Goal: Task Accomplishment & Management: Manage account settings

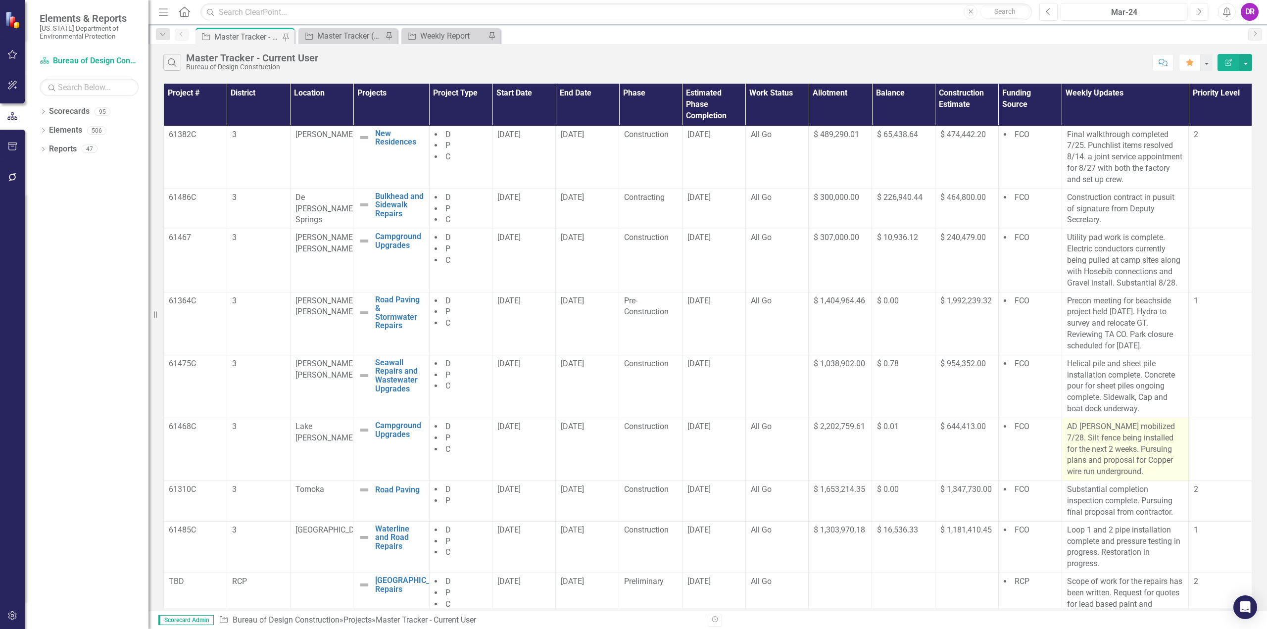
click at [1097, 449] on p "AD [PERSON_NAME] mobilized 7/28. Silt fence being installed for the next 2 week…" at bounding box center [1125, 449] width 117 height 56
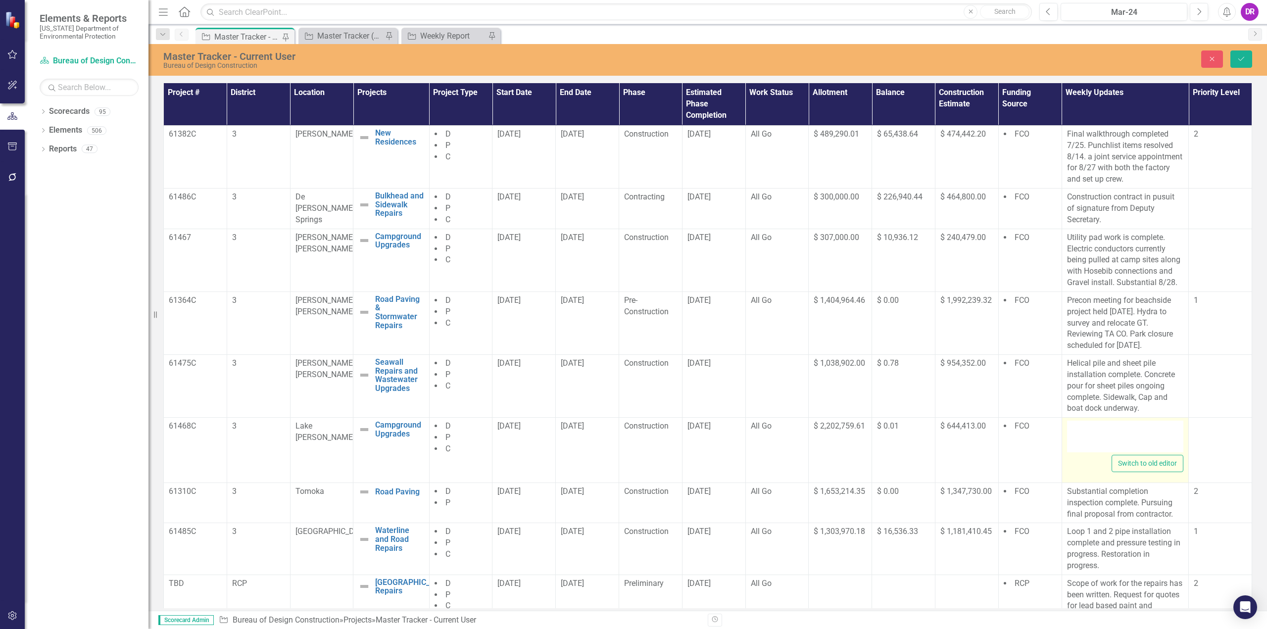
type textarea "<p>AD [PERSON_NAME] mobilized 7/28. Silt fence being installed for the next 2 w…"
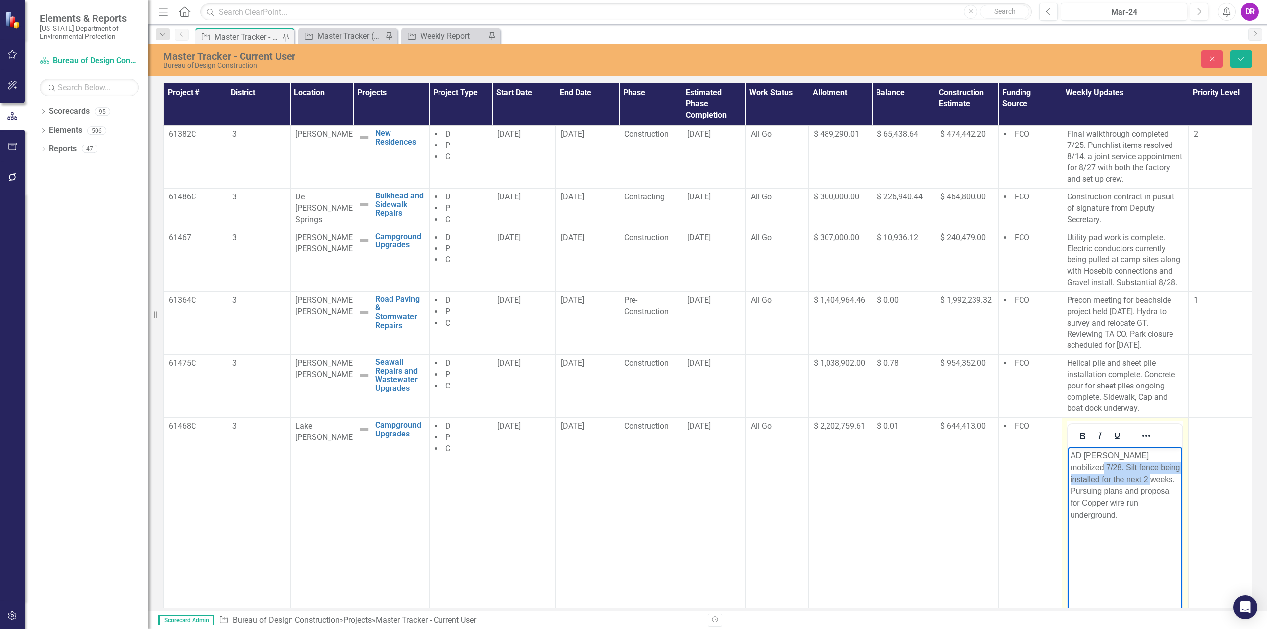
drag, startPoint x: 1168, startPoint y: 454, endPoint x: 1120, endPoint y: 483, distance: 55.3
click at [1120, 483] on p "AD [PERSON_NAME] mobilized 7/28. Silt fence being installed for the next 2 week…" at bounding box center [1125, 485] width 110 height 71
click at [1243, 60] on icon "Save" at bounding box center [1241, 58] width 9 height 7
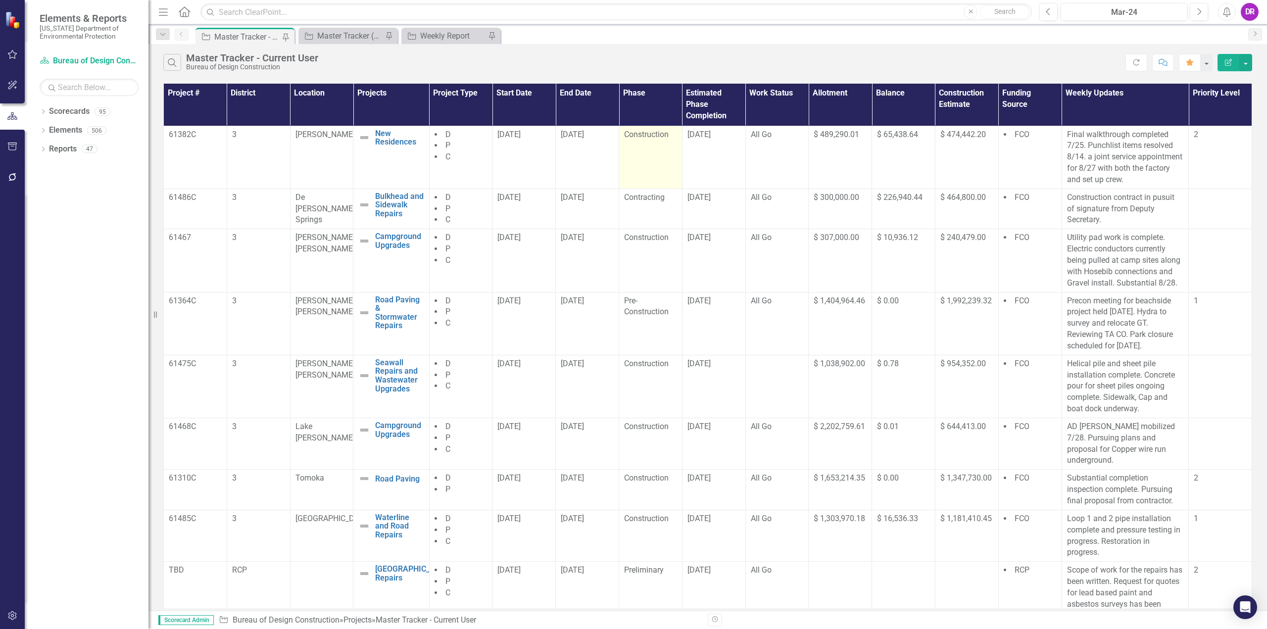
click at [637, 137] on span "Construction" at bounding box center [646, 134] width 45 height 9
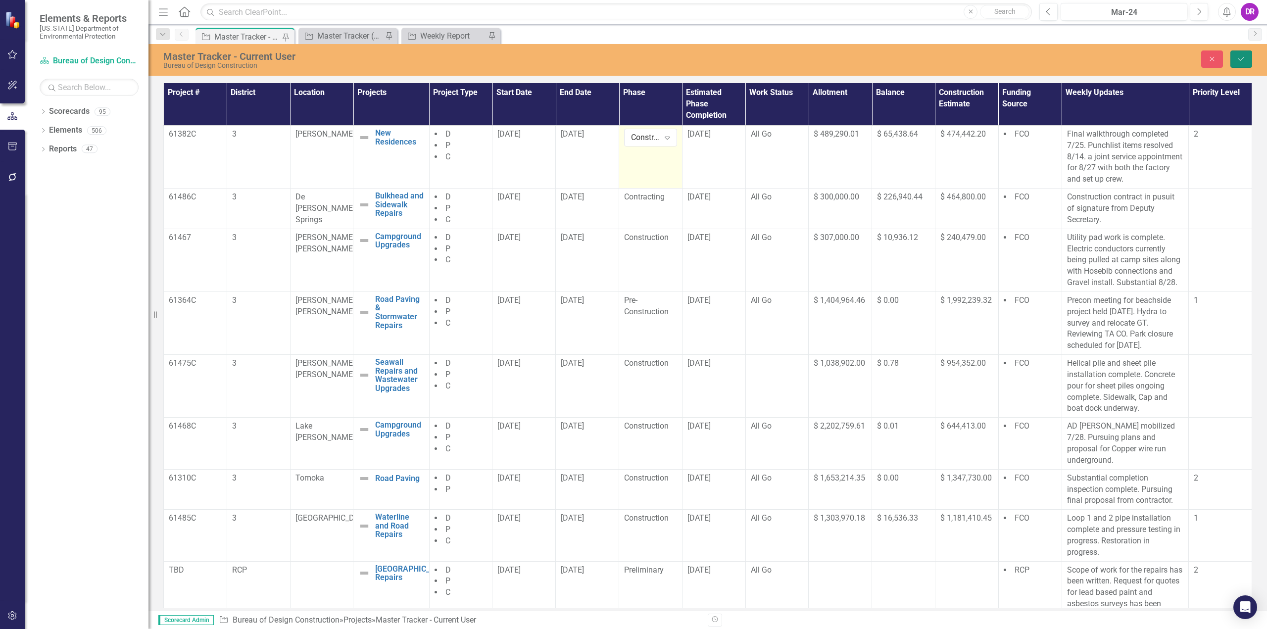
click at [1243, 59] on icon "Save" at bounding box center [1241, 58] width 9 height 7
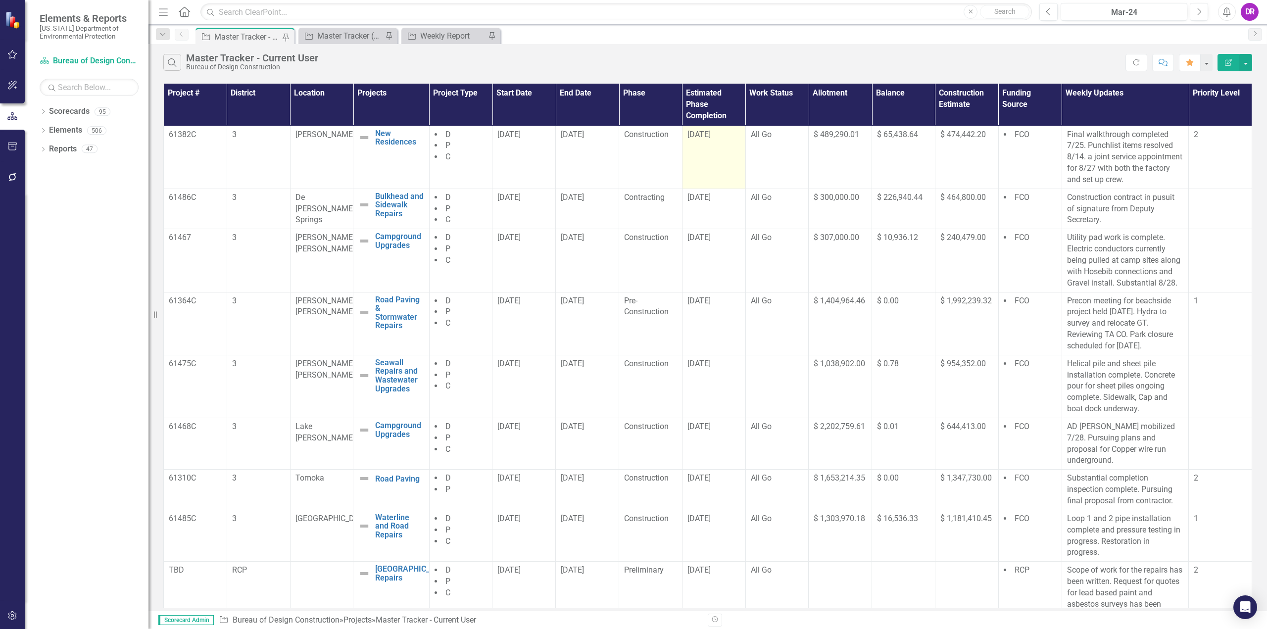
click at [700, 136] on span "[DATE]" at bounding box center [699, 134] width 23 height 9
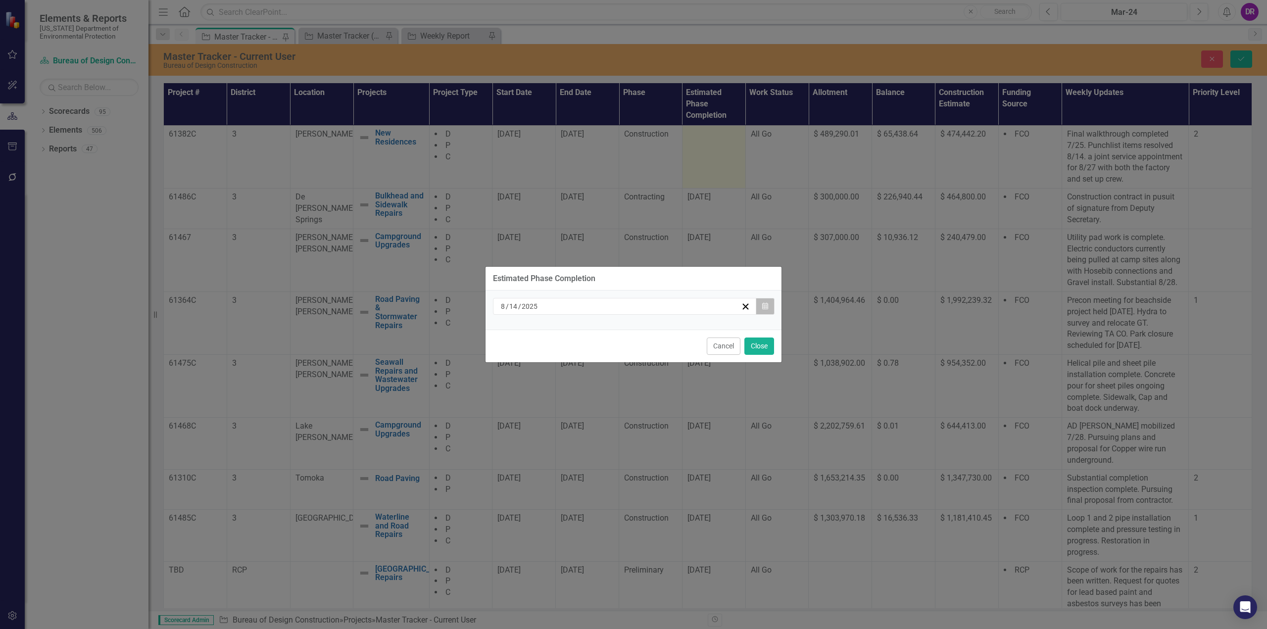
click at [767, 308] on icon "Calendar" at bounding box center [765, 306] width 6 height 7
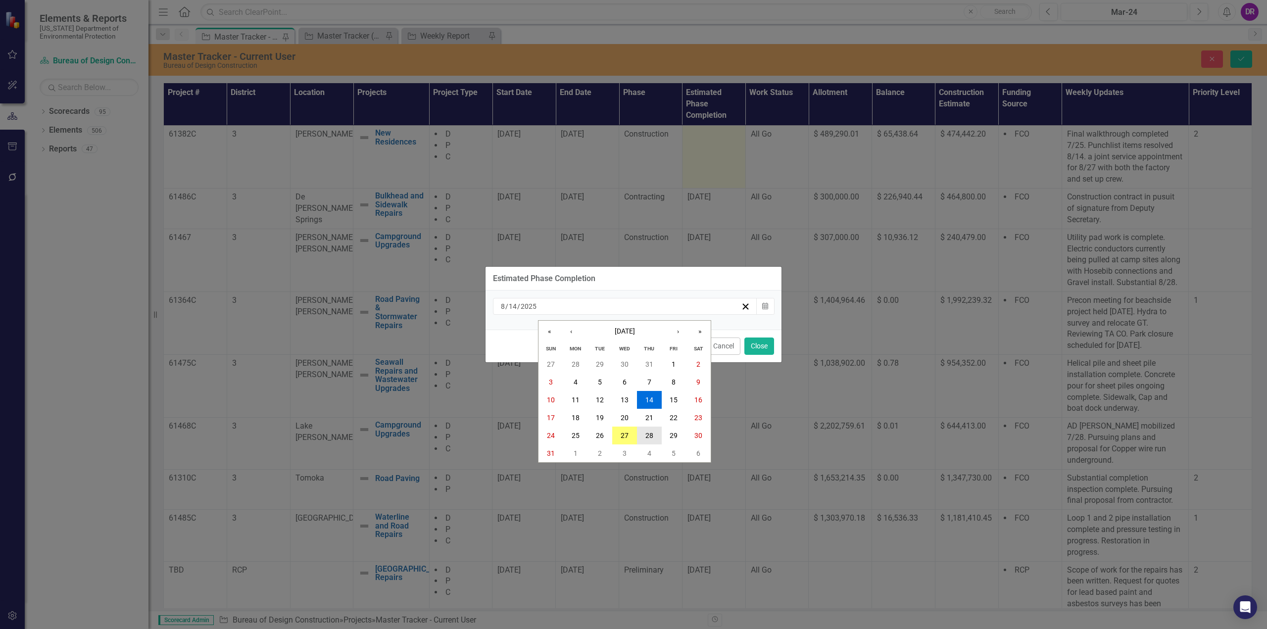
click at [655, 435] on button "28" at bounding box center [649, 436] width 25 height 18
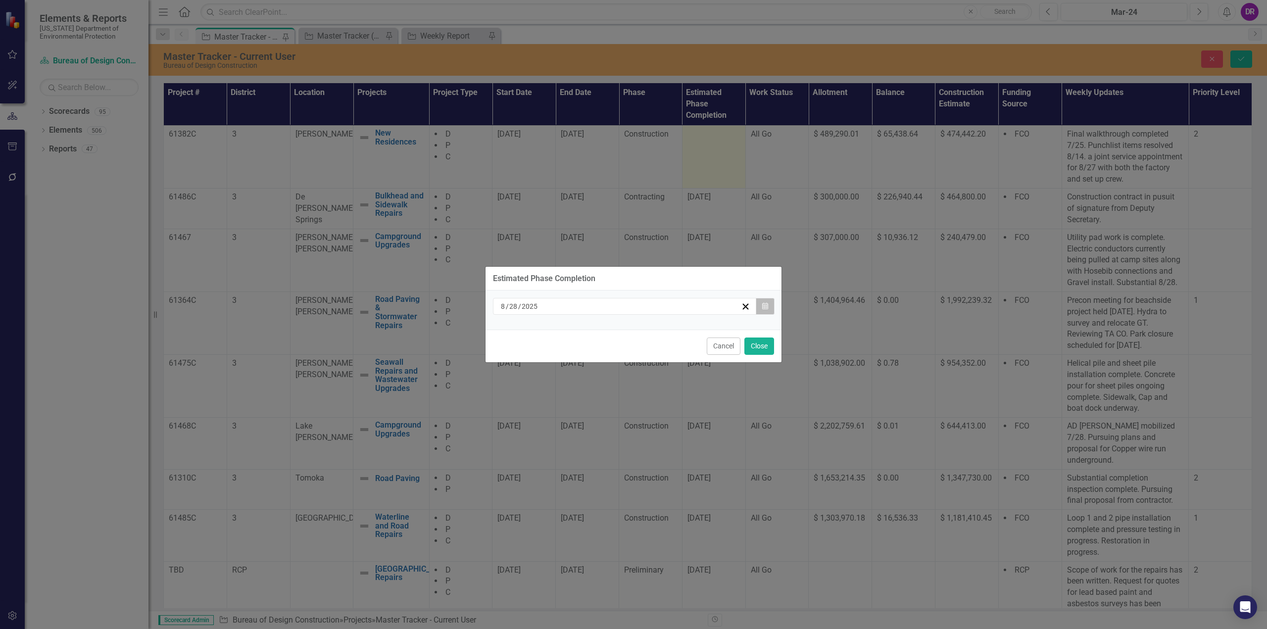
click at [770, 306] on button "Calendar" at bounding box center [765, 306] width 19 height 17
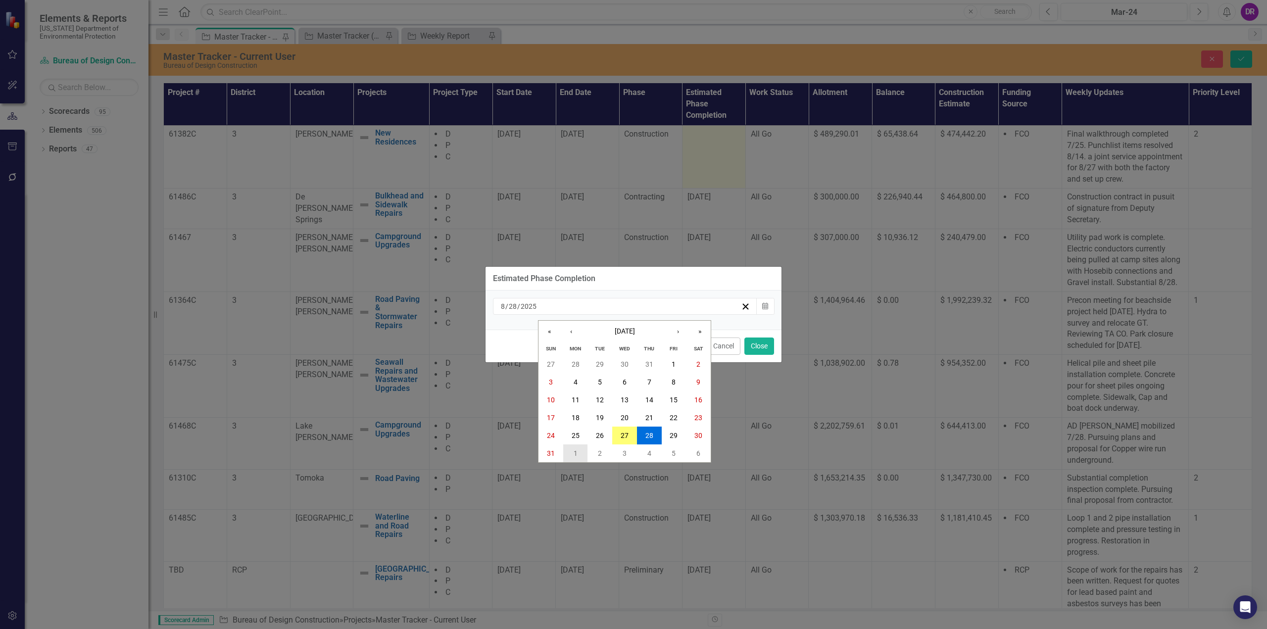
click at [580, 450] on button "1" at bounding box center [575, 454] width 25 height 18
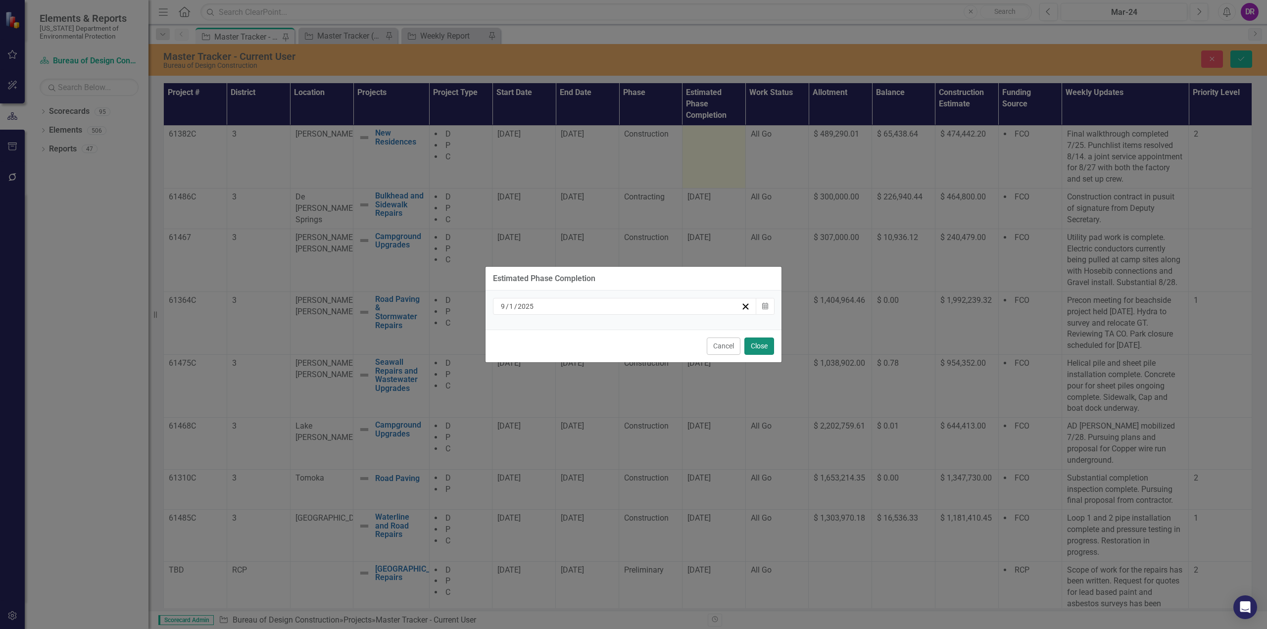
click at [754, 348] on button "Close" at bounding box center [760, 346] width 30 height 17
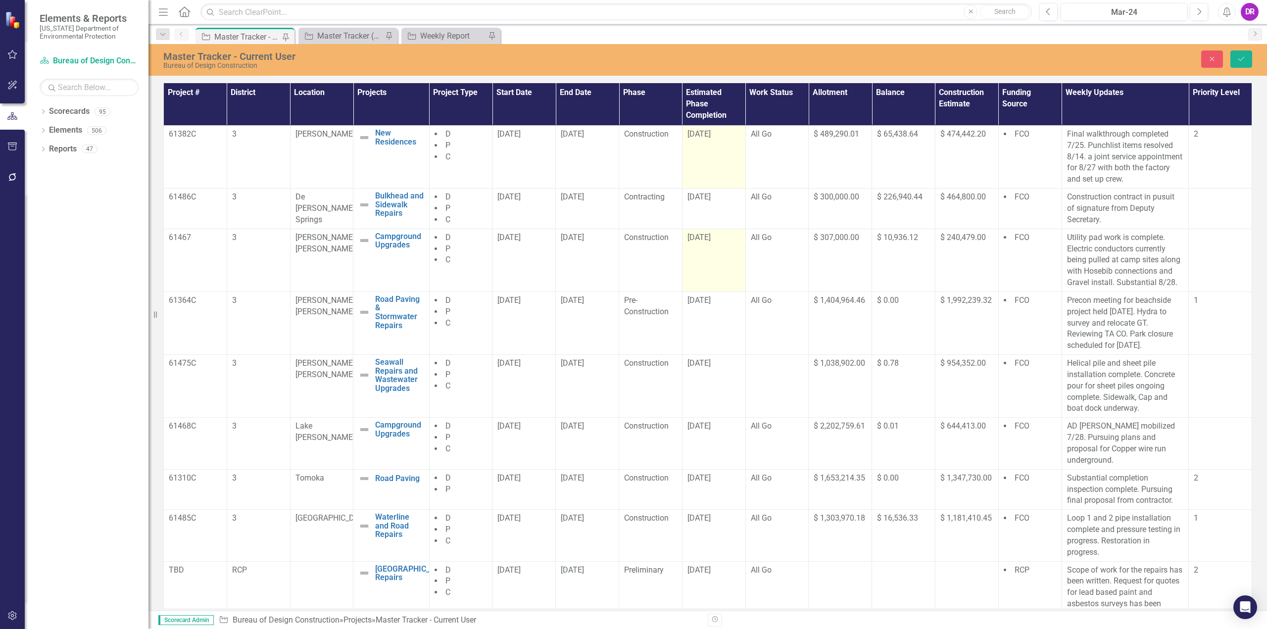
click at [698, 234] on span "[DATE]" at bounding box center [699, 237] width 23 height 9
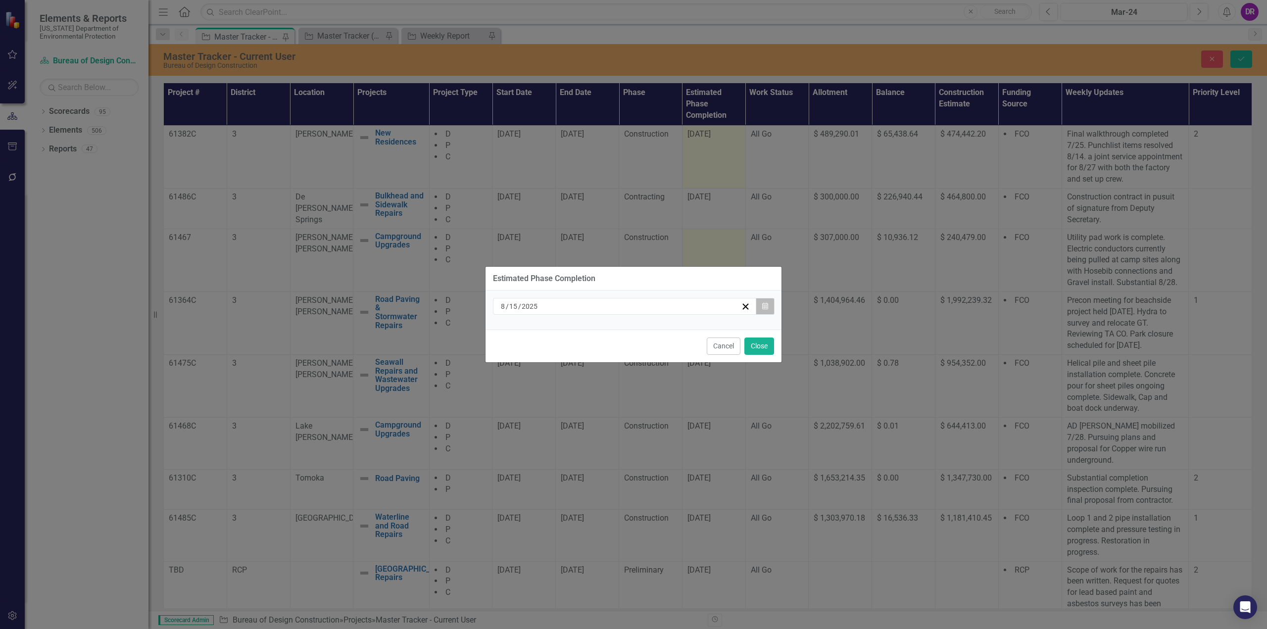
click at [765, 307] on icon "Calendar" at bounding box center [765, 306] width 6 height 7
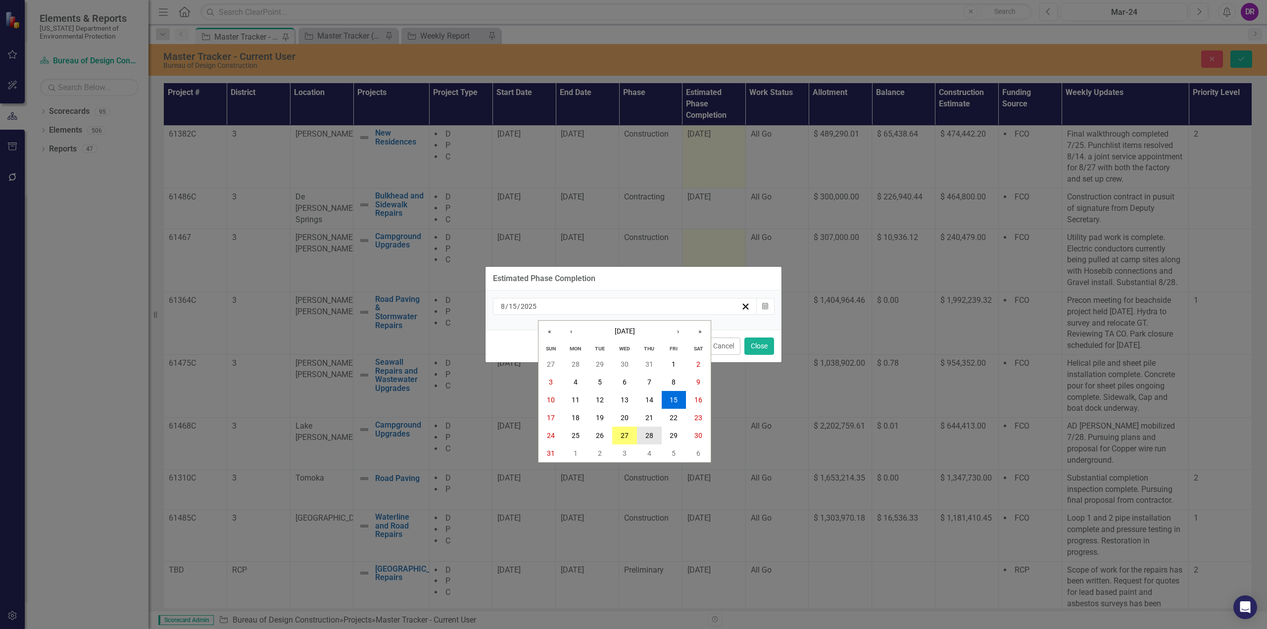
click at [657, 437] on button "28" at bounding box center [649, 436] width 25 height 18
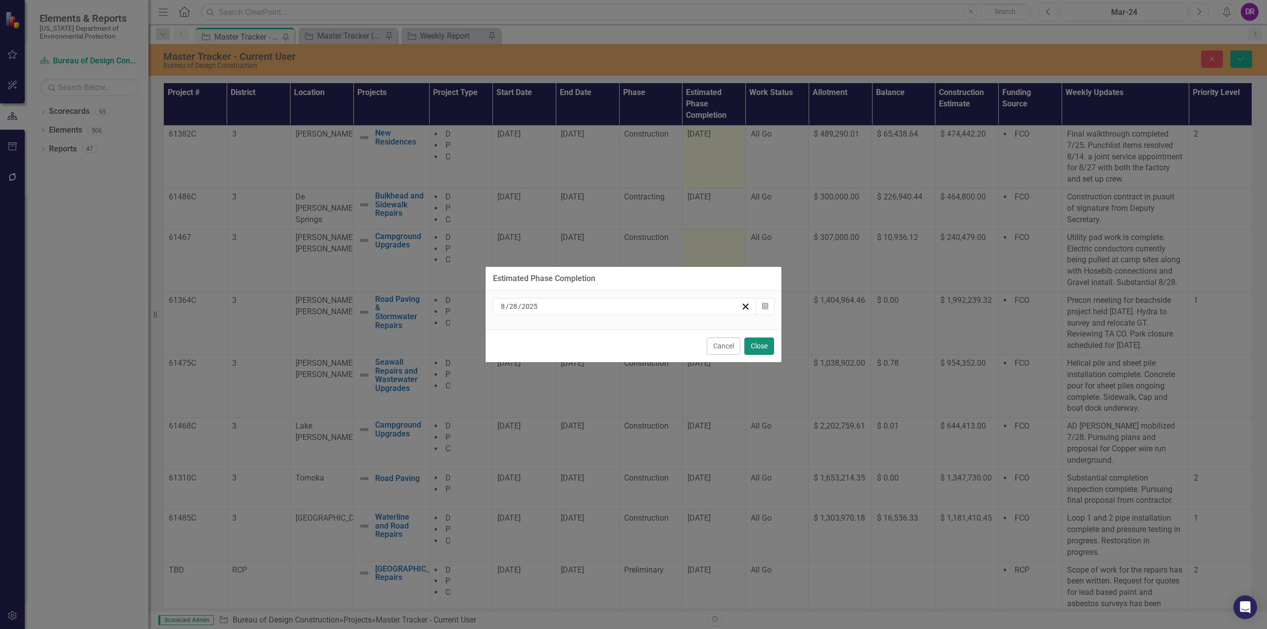
click at [759, 343] on button "Close" at bounding box center [760, 346] width 30 height 17
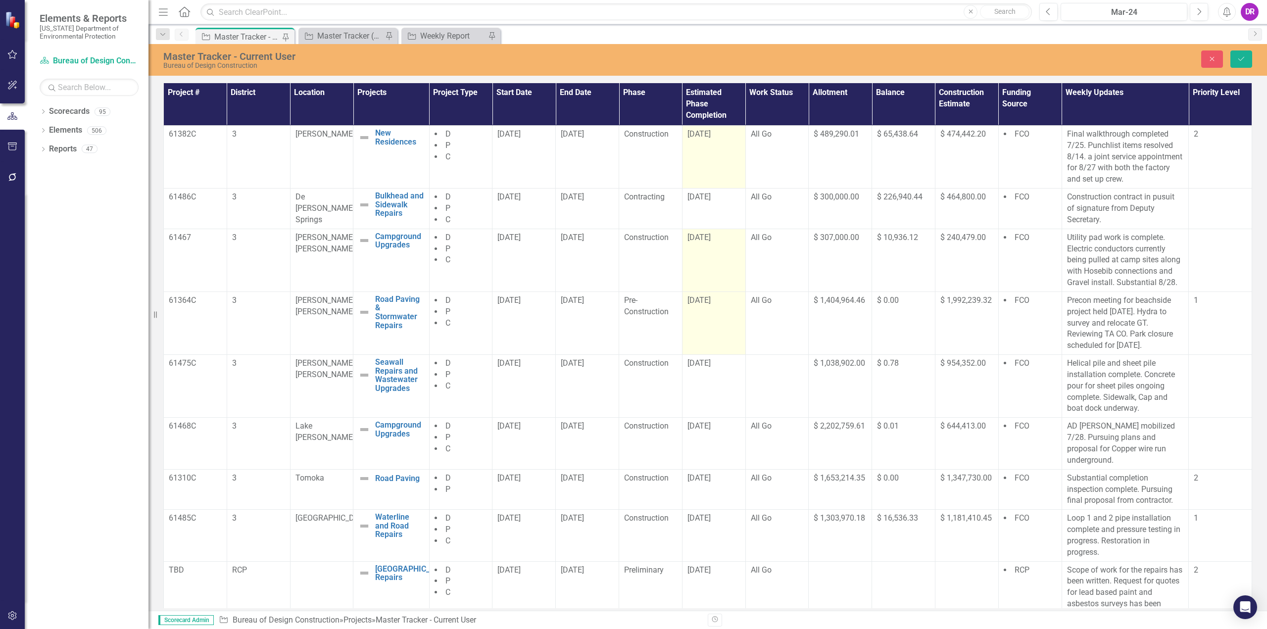
click at [706, 302] on span "[DATE]" at bounding box center [699, 300] width 23 height 9
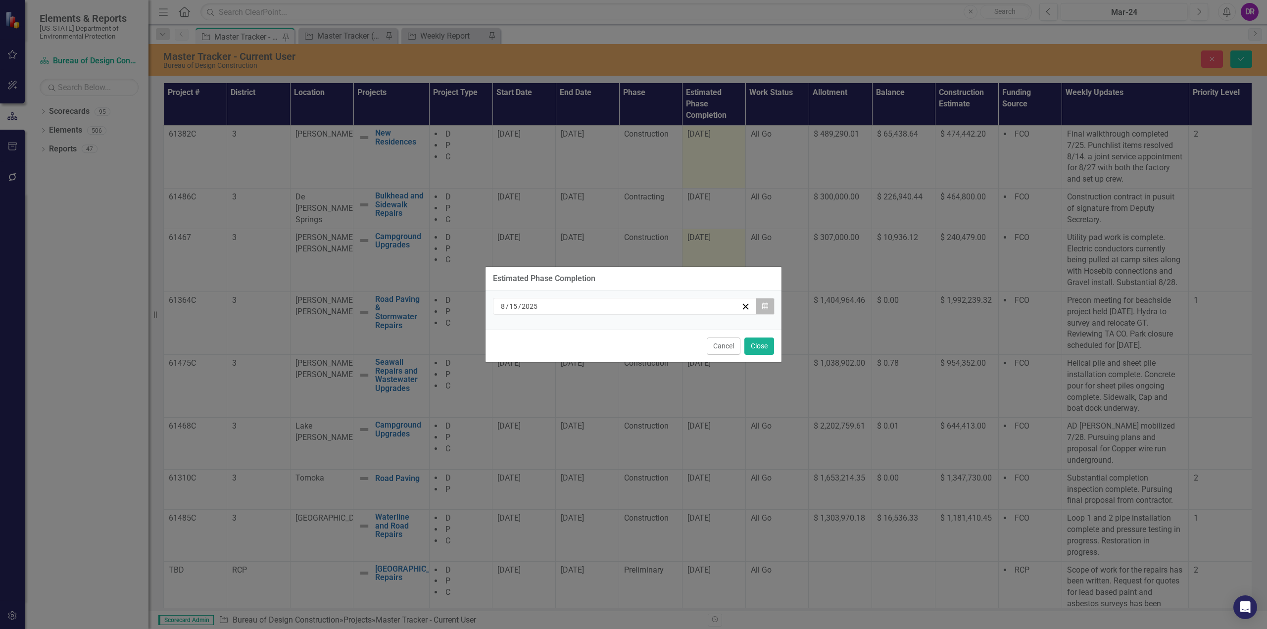
click at [766, 308] on icon "Calendar" at bounding box center [765, 306] width 6 height 7
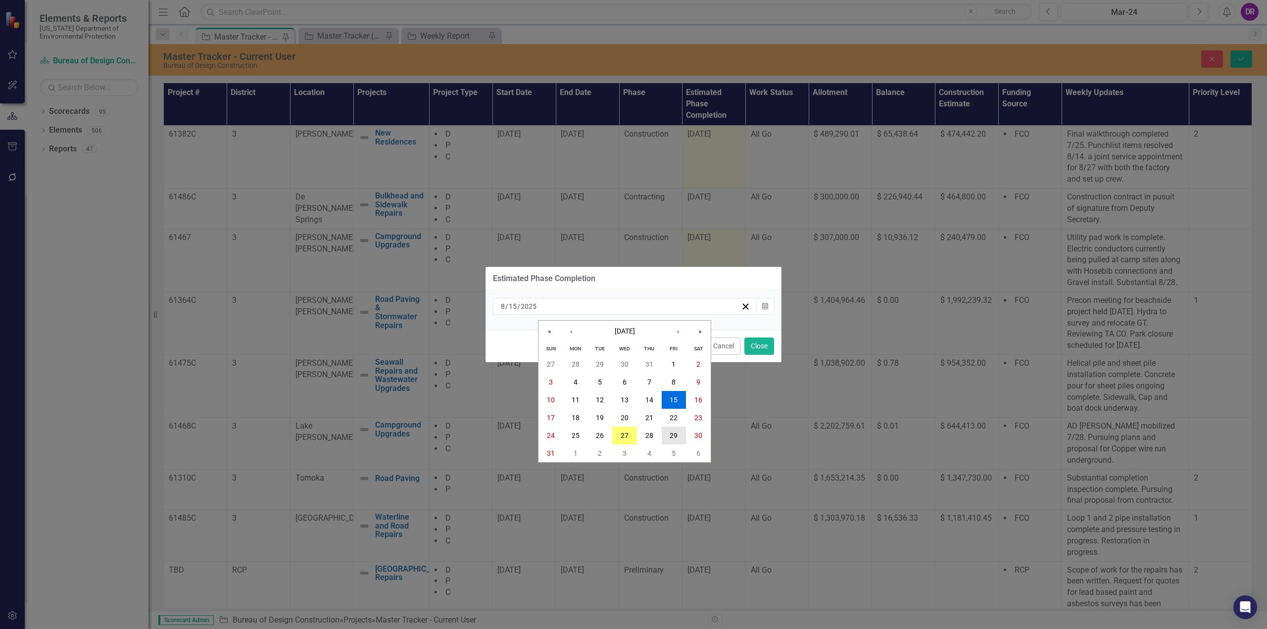
click at [674, 436] on abbr "29" at bounding box center [674, 436] width 8 height 8
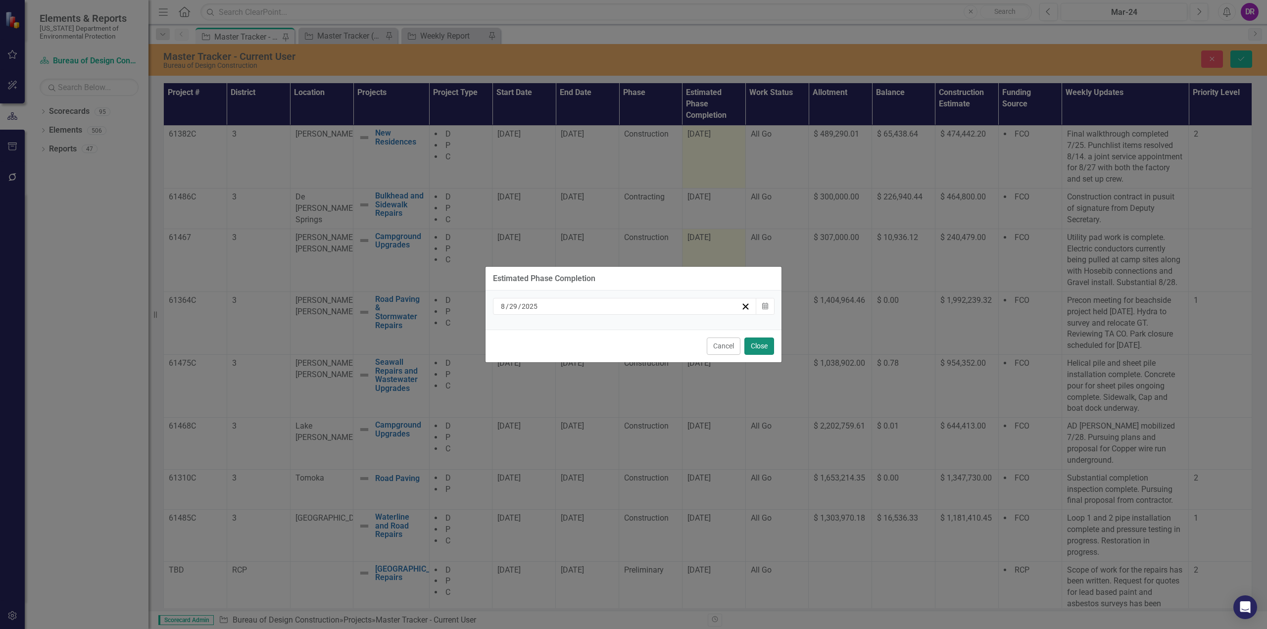
click at [757, 347] on button "Close" at bounding box center [760, 346] width 30 height 17
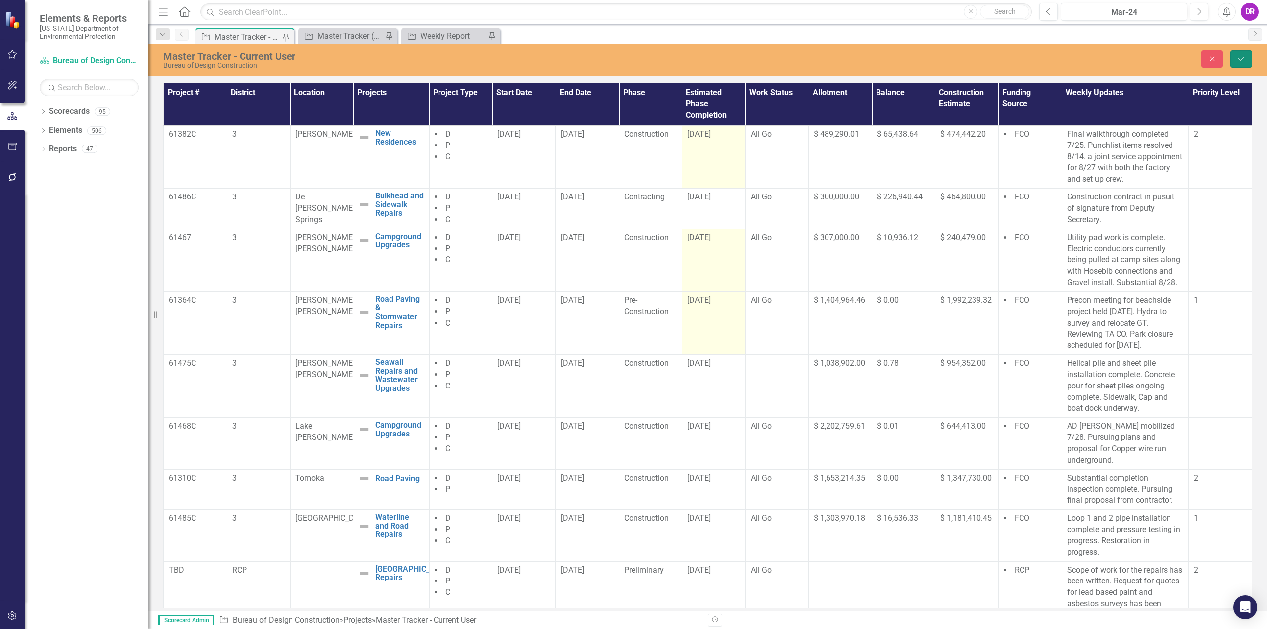
click at [1237, 59] on button "Save" at bounding box center [1242, 58] width 22 height 17
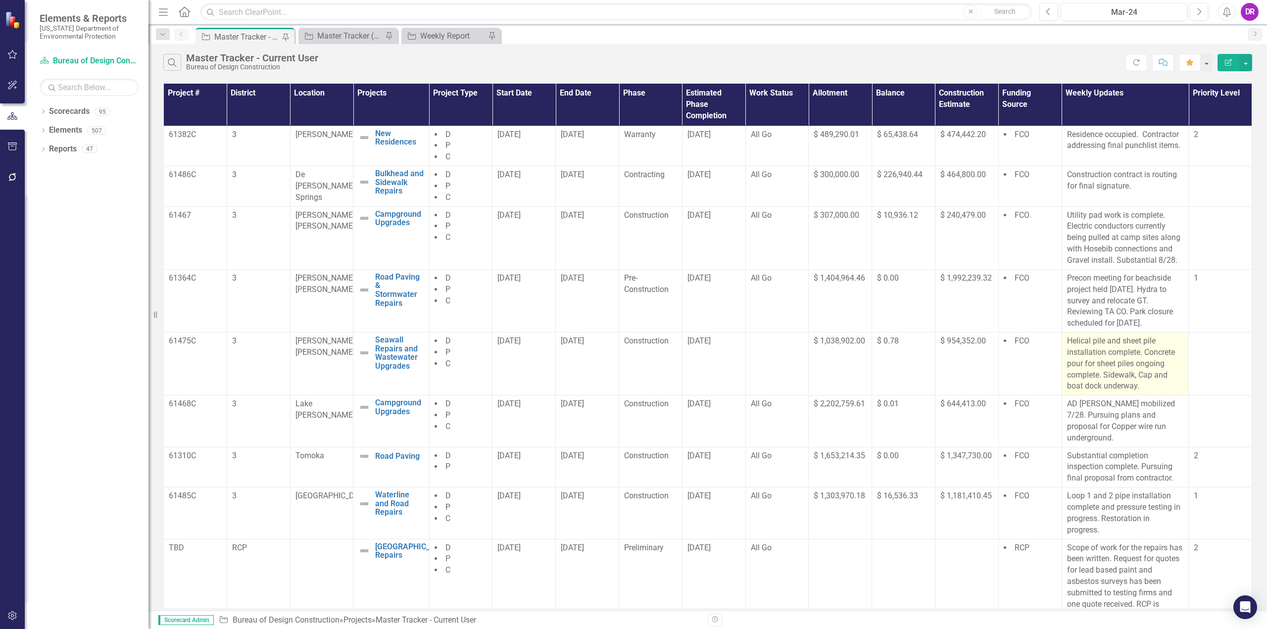
click at [1141, 352] on p "Helical pile and sheet pile installation complete. Concrete pour for sheet pile…" at bounding box center [1125, 364] width 117 height 56
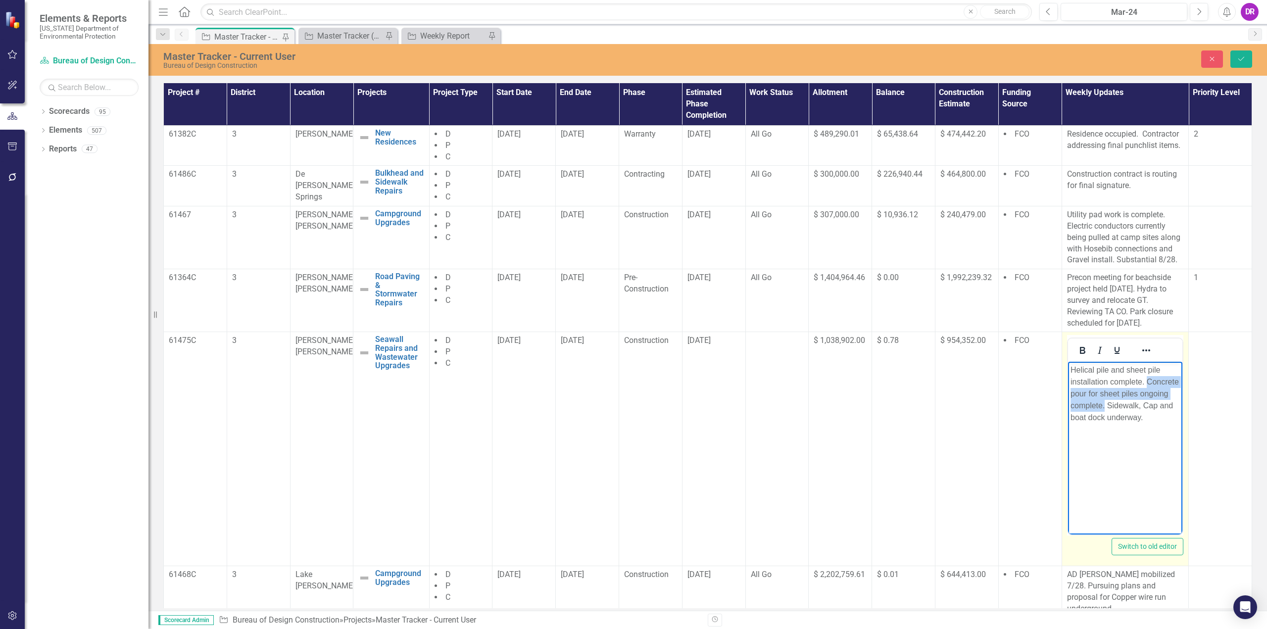
drag, startPoint x: 1146, startPoint y: 381, endPoint x: 1105, endPoint y: 405, distance: 48.0
click at [1105, 405] on p "Helical pile and sheet pile installation complete. Concrete pour for sheet pile…" at bounding box center [1125, 393] width 110 height 59
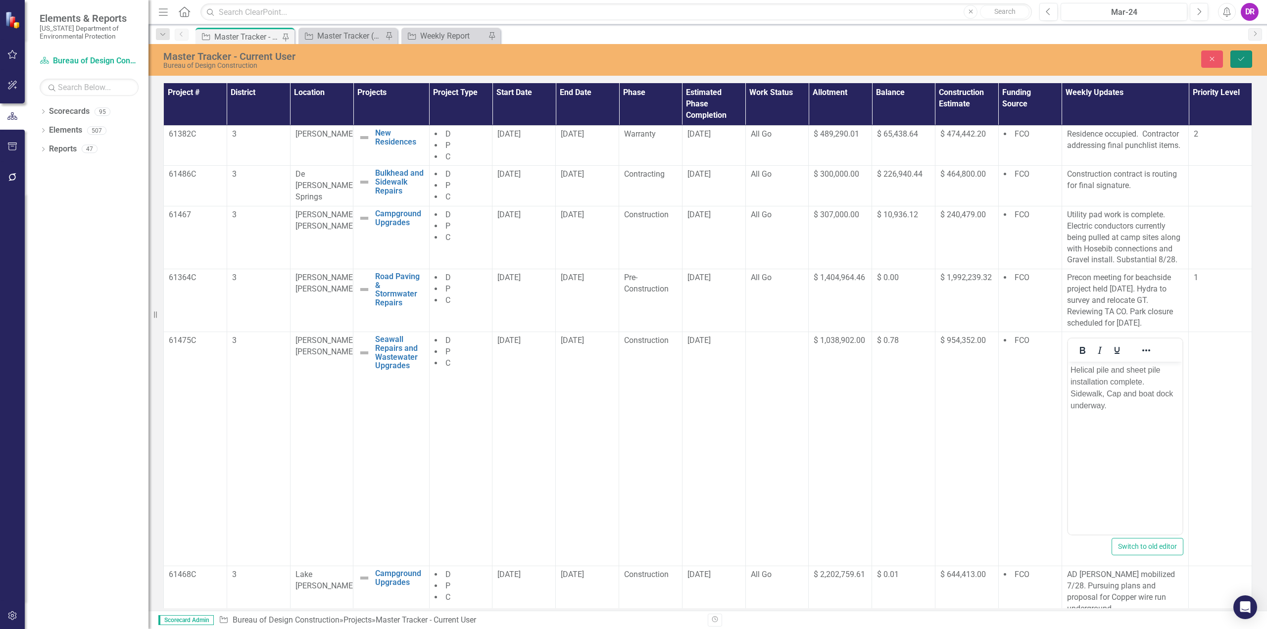
click at [1239, 63] on button "Save" at bounding box center [1242, 58] width 22 height 17
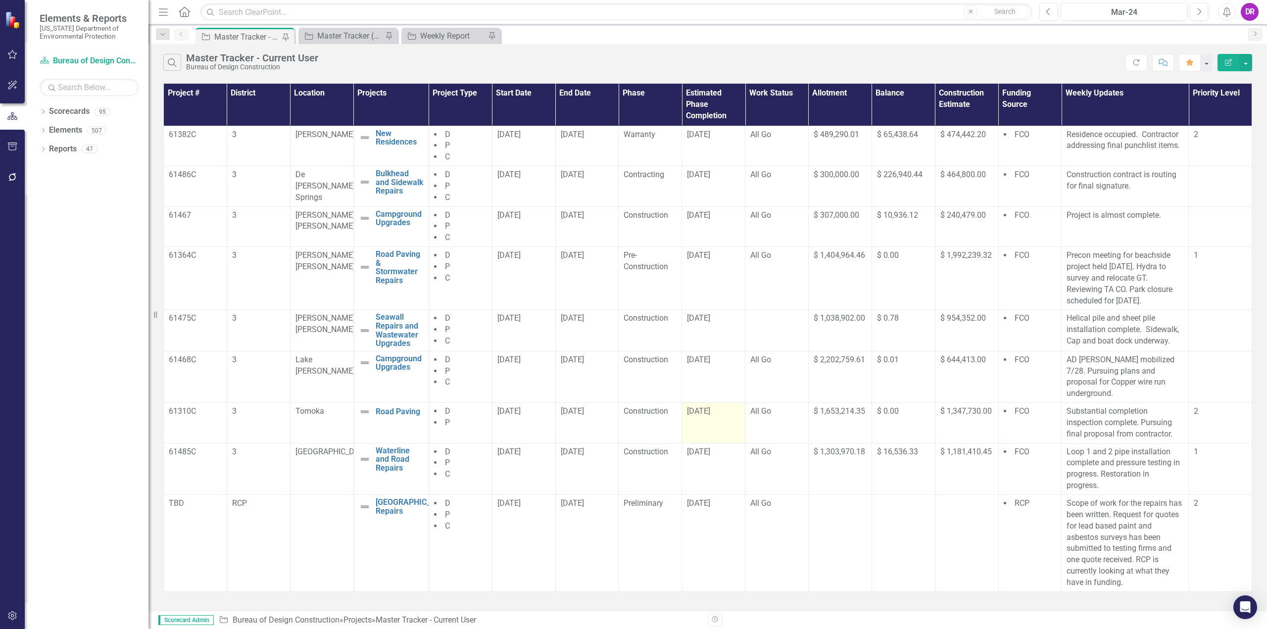
click at [697, 406] on span "[DATE]" at bounding box center [698, 410] width 23 height 9
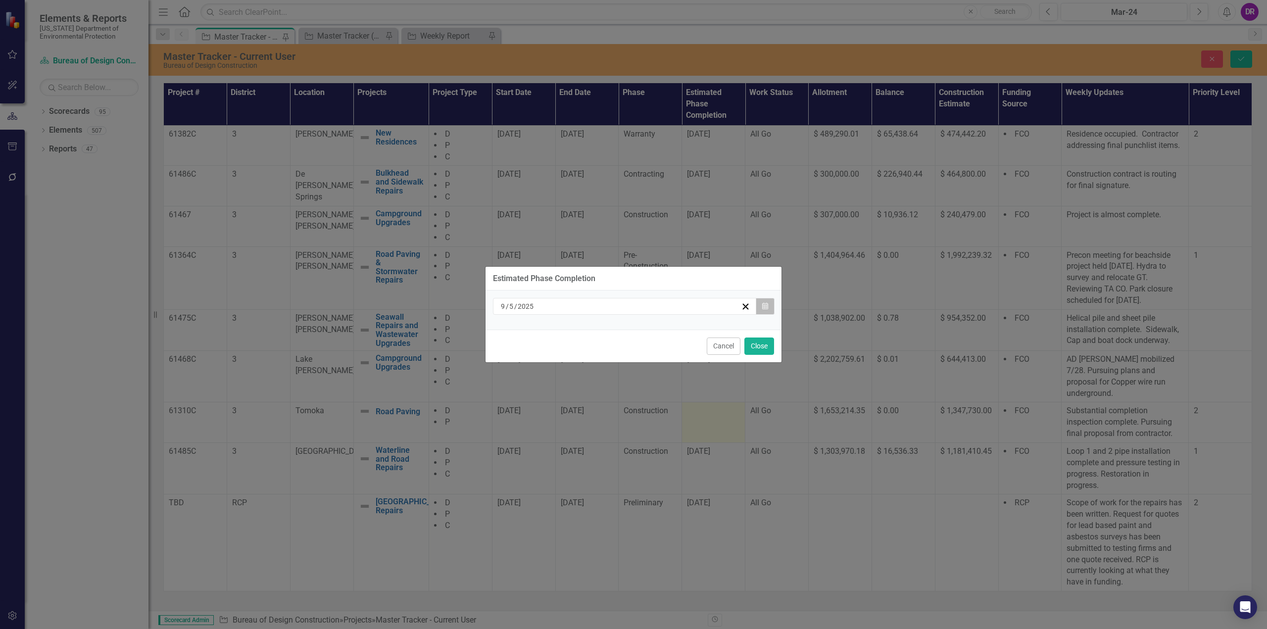
click at [767, 309] on icon "Calendar" at bounding box center [765, 306] width 6 height 7
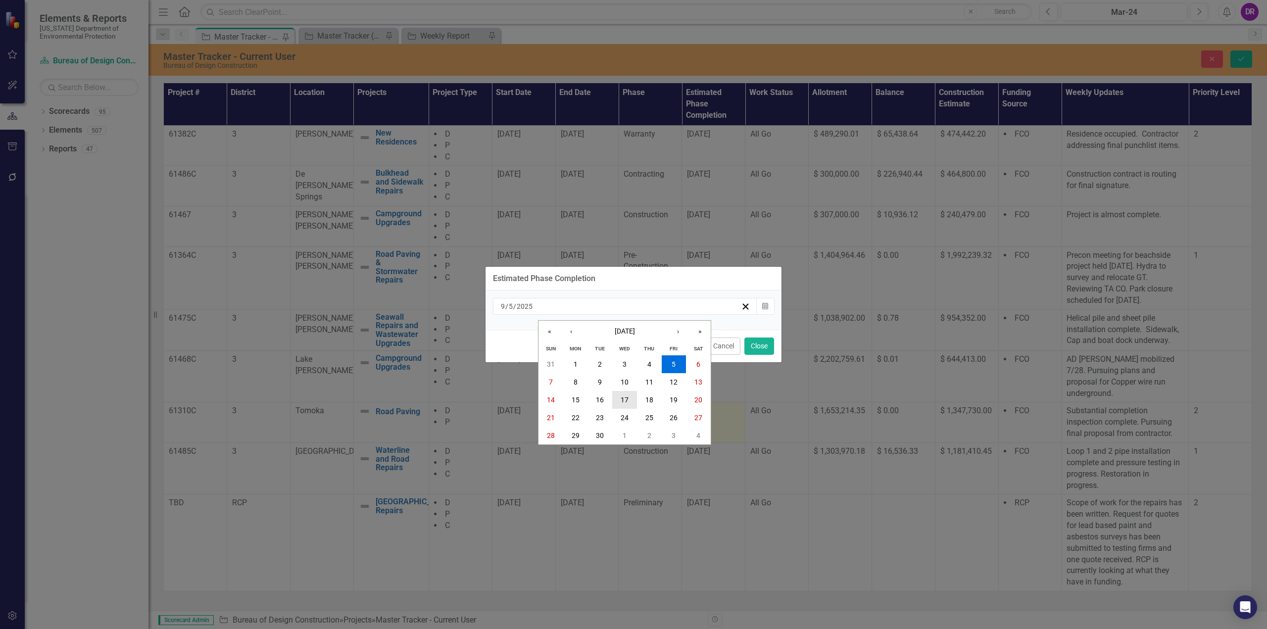
click at [629, 400] on button "17" at bounding box center [624, 400] width 25 height 18
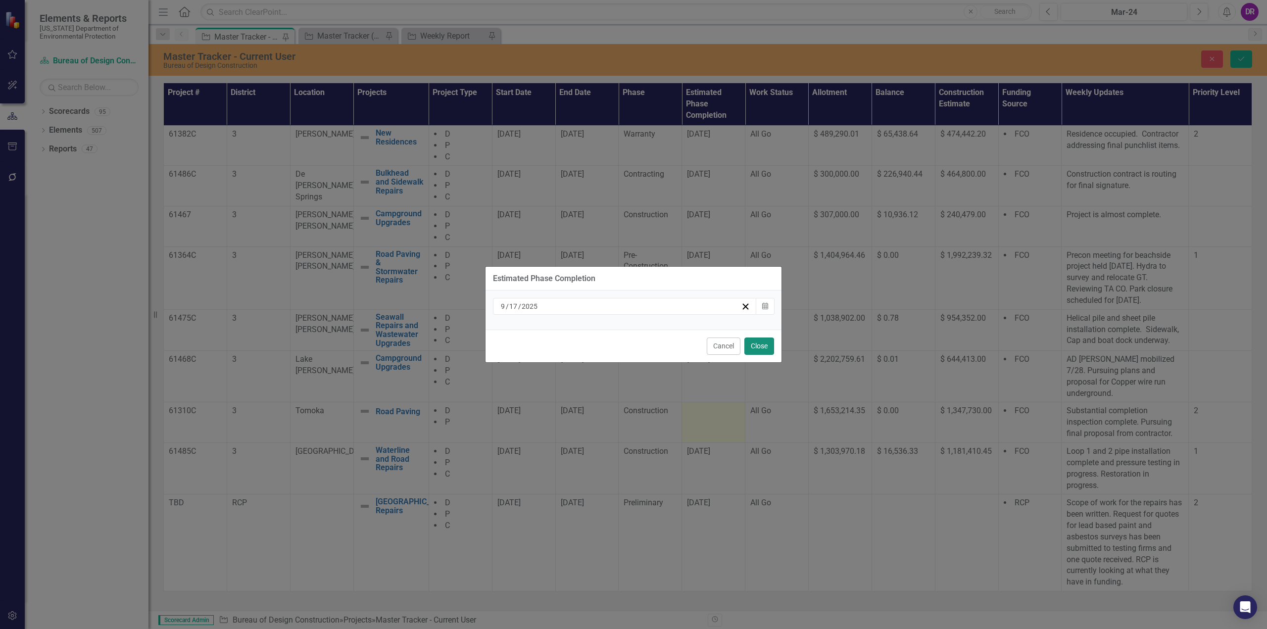
click at [758, 349] on button "Close" at bounding box center [760, 346] width 30 height 17
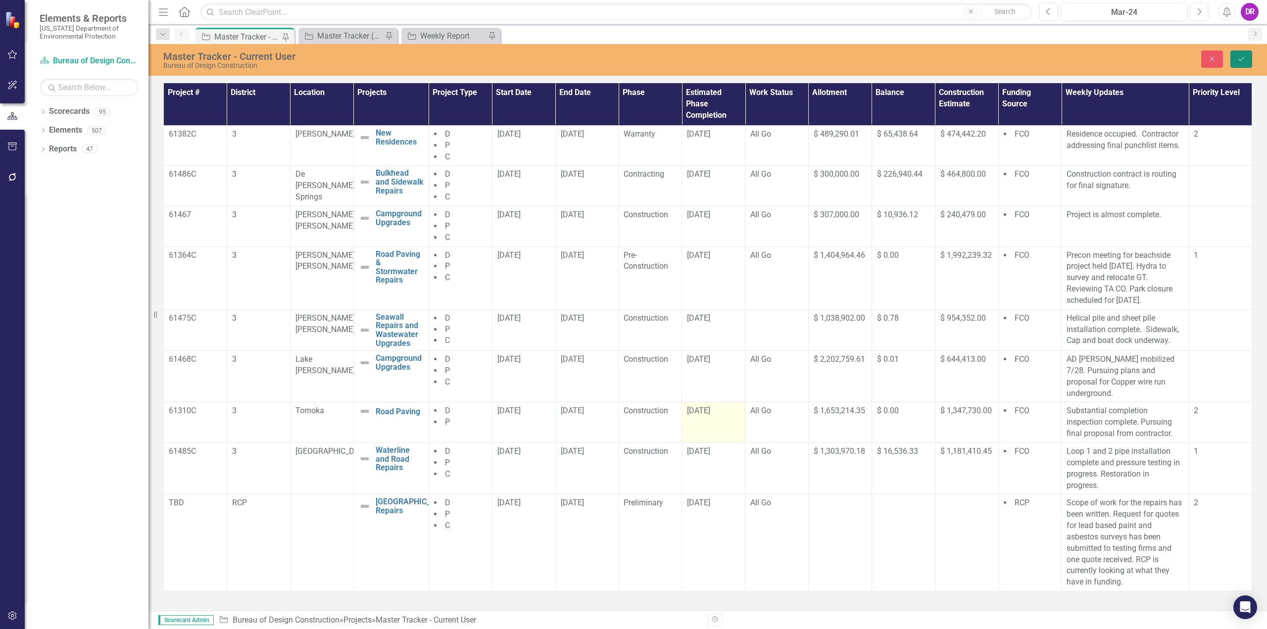
click at [1244, 58] on icon "submit" at bounding box center [1242, 59] width 6 height 4
